Goal: Navigation & Orientation: Understand site structure

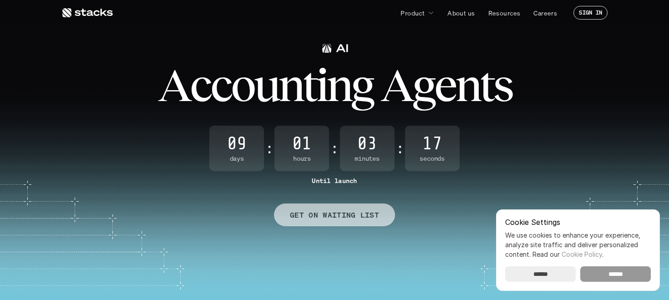
click at [626, 273] on input "******" at bounding box center [616, 273] width 71 height 15
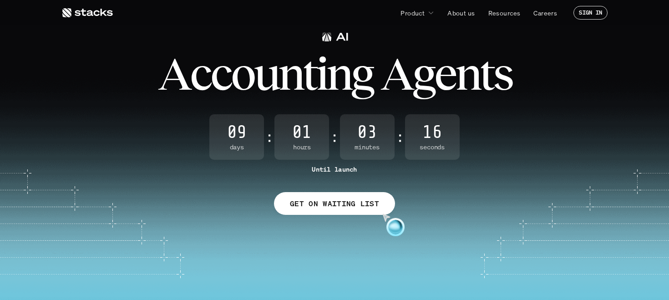
scroll to position [19, 0]
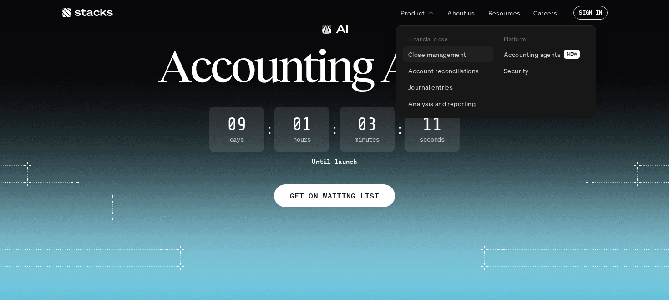
click at [429, 47] on link "Close management" at bounding box center [448, 54] width 91 height 16
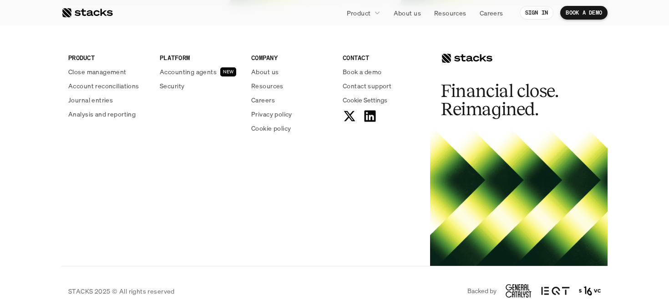
scroll to position [2081, 0]
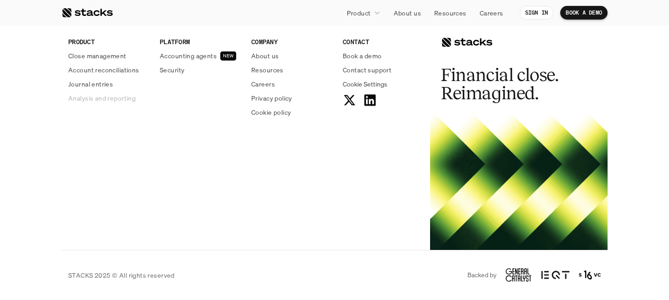
click at [83, 98] on p "Analysis and reporting" at bounding box center [101, 98] width 67 height 10
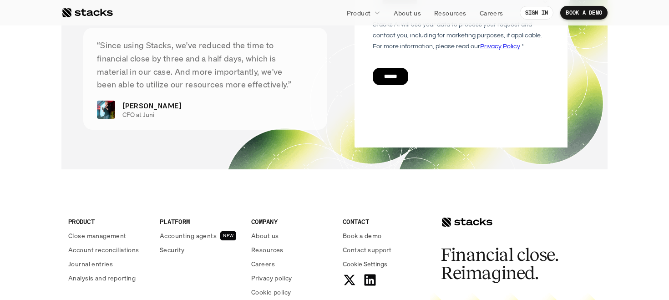
scroll to position [2466, 0]
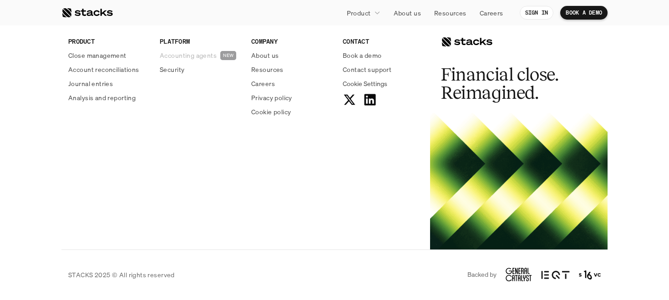
click at [207, 56] on p "Accounting agents" at bounding box center [188, 56] width 57 height 10
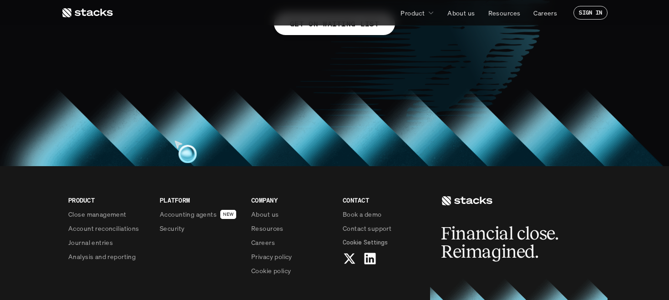
scroll to position [710, 0]
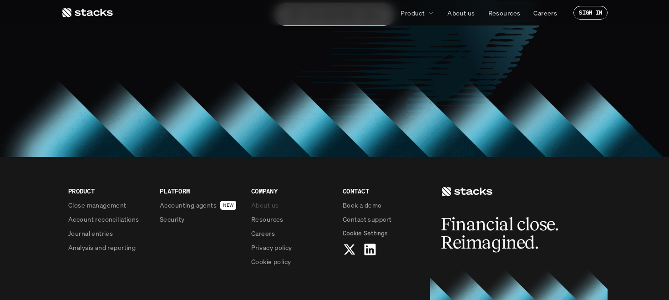
click at [260, 204] on p "About us" at bounding box center [264, 205] width 27 height 10
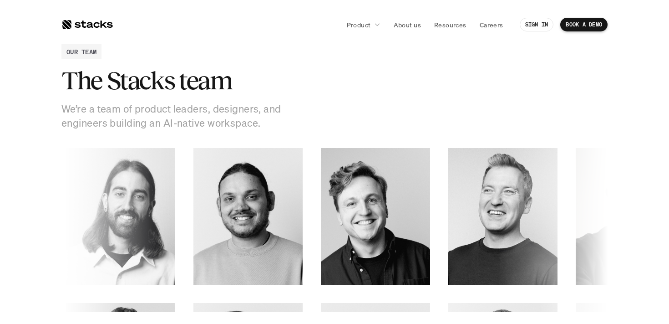
scroll to position [1194, 0]
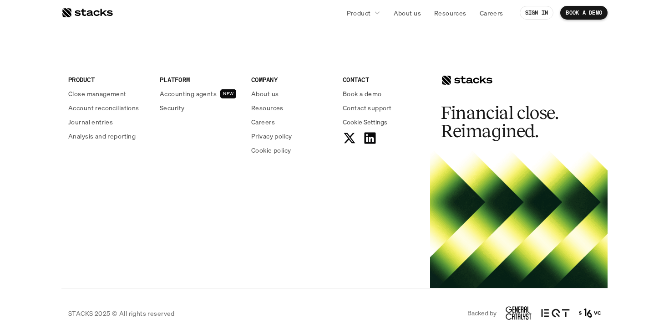
scroll to position [1627, 0]
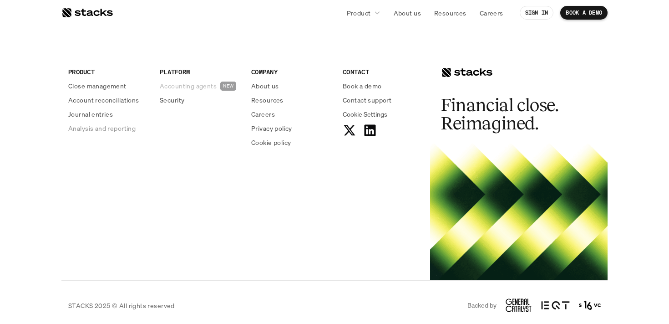
click at [193, 84] on p "Accounting agents" at bounding box center [188, 86] width 57 height 10
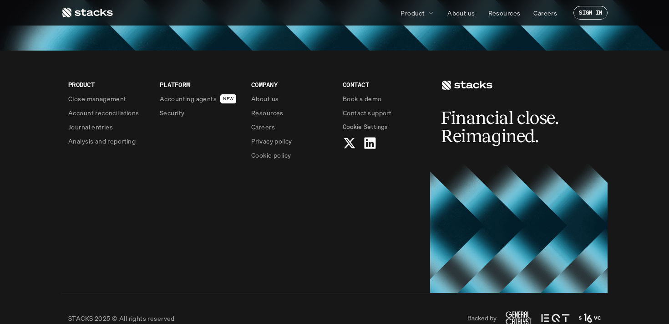
scroll to position [815, 0]
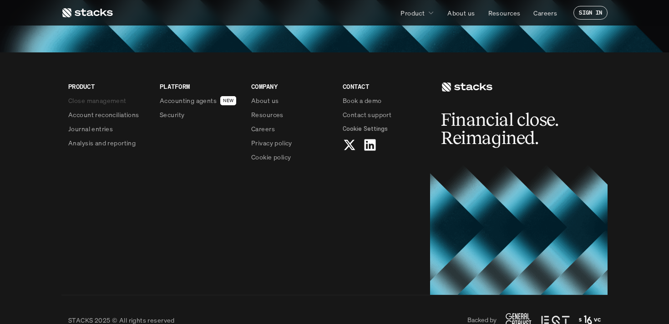
click at [102, 99] on p "Close management" at bounding box center [97, 101] width 58 height 10
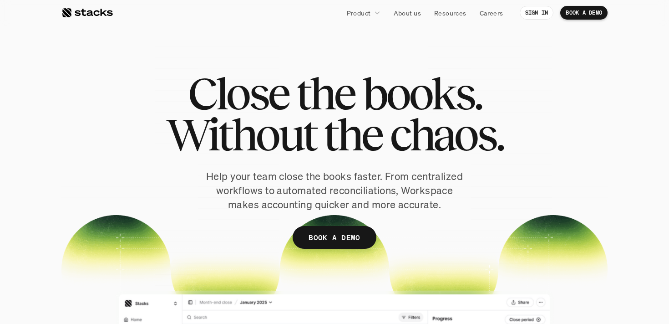
scroll to position [29, 0]
